Goal: Navigation & Orientation: Go to known website

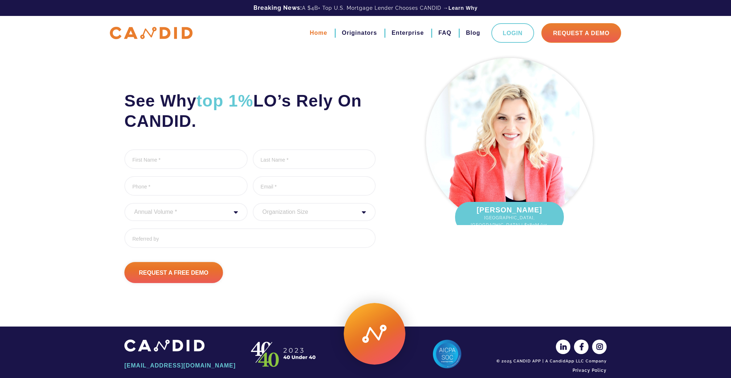
click at [316, 32] on link "Home" at bounding box center [318, 33] width 17 height 12
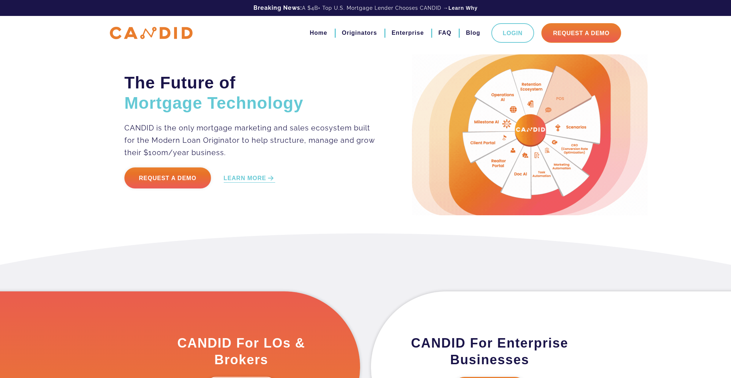
click at [332, 85] on h2 "The Future of Mortgage Technology" at bounding box center [249, 93] width 251 height 41
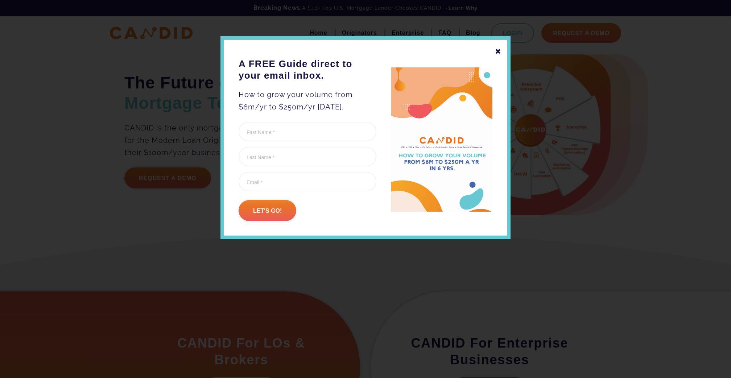
click at [496, 53] on div "✖" at bounding box center [498, 51] width 7 height 12
